Goal: Find contact information: Find contact information

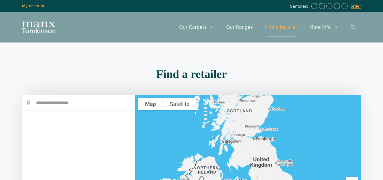
click at [98, 107] on input "text" at bounding box center [78, 102] width 112 height 15
click at [73, 103] on input "text" at bounding box center [78, 102] width 112 height 15
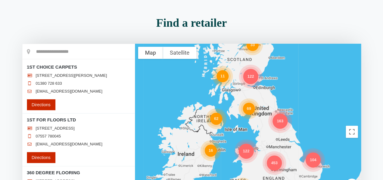
scroll to position [61, 0]
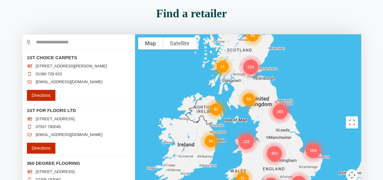
click at [272, 122] on div "298 69 580 163 453 62 122 33 16 72 104 80 122 11" at bounding box center [248, 122] width 226 height 176
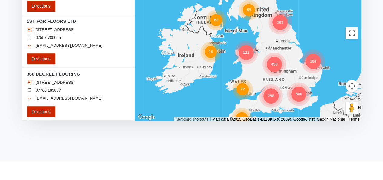
scroll to position [152, 0]
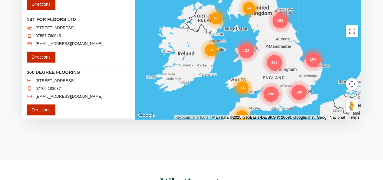
click at [281, 22] on div "163" at bounding box center [280, 20] width 15 height 15
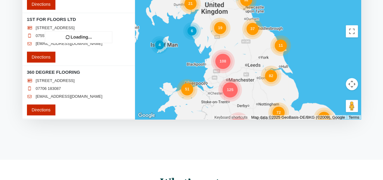
click at [273, 81] on div "21 230 34 28 37 58 22 47 108 51 14 125 82 41 78 72 19 19 20 4 11 4 32 6" at bounding box center [248, 31] width 226 height 176
click at [272, 80] on div "21 230 34 28 37 58 22 47 108 51 14 125 82 41 78 72 19 19 20 4 11 4 32 6" at bounding box center [248, 31] width 226 height 176
click at [260, 92] on div "21 230 34 28 37 58 22 47 108 51 14 125 82 41 78 72 19 19 20 4 11 4 32 6" at bounding box center [248, 31] width 226 height 176
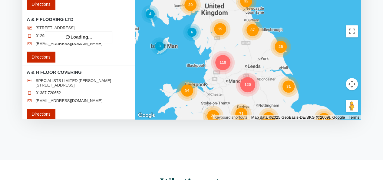
click at [250, 86] on div "20 34 37 71 22 118 54 120 31 54 26 72 28 19 25 3 32 4 6" at bounding box center [248, 31] width 226 height 176
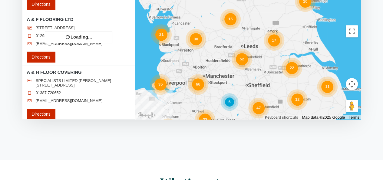
scroll to position [61, 0]
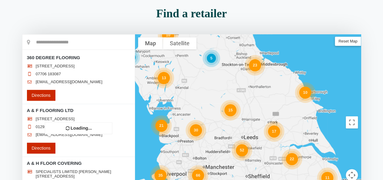
click at [241, 151] on div "7 23 16 8 30 5 11 33 15 25 52 66 13 22 11 47 22 21 6 10 17 12 17 10 35 15 7 6 3" at bounding box center [248, 122] width 226 height 176
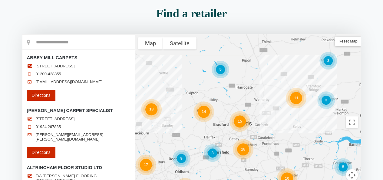
click at [241, 152] on div "13 18 14 22 17 5 14 10 15 11 15 9 5 3 3 3 3" at bounding box center [248, 122] width 226 height 176
drag, startPoint x: 241, startPoint y: 152, endPoint x: 214, endPoint y: 155, distance: 27.5
click at [225, 159] on div "13 18 14 22 17 5 14 10 15 11 15 9 5 3 3 3 3" at bounding box center [248, 122] width 226 height 176
click at [212, 154] on div "3" at bounding box center [212, 152] width 9 height 9
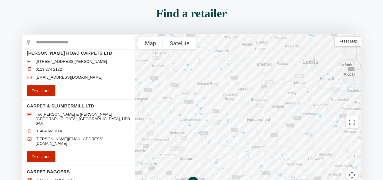
scroll to position [182, 0]
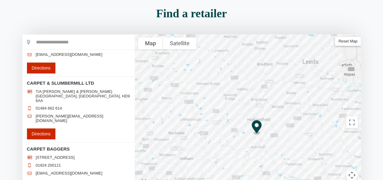
click at [50, 116] on link "[PERSON_NAME][EMAIL_ADDRESS][DOMAIN_NAME]" at bounding box center [83, 118] width 95 height 9
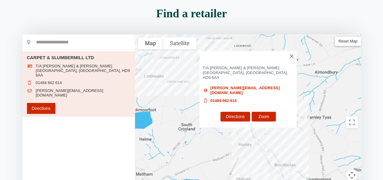
scroll to position [0, 0]
click at [93, 117] on div "CARPET & SLUMBERMILL LTD [STREET_ADDRESS][PERSON_NAME][PERSON_NAME] 01484 662 6…" at bounding box center [78, 122] width 112 height 175
click at [293, 58] on img at bounding box center [292, 56] width 4 height 4
